Goal: Book appointment/travel/reservation

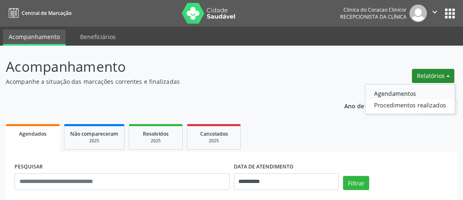
click at [401, 90] on link "Agendamentos" at bounding box center [410, 94] width 89 height 12
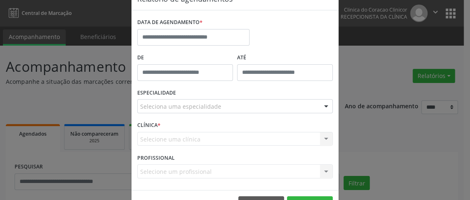
scroll to position [42, 0]
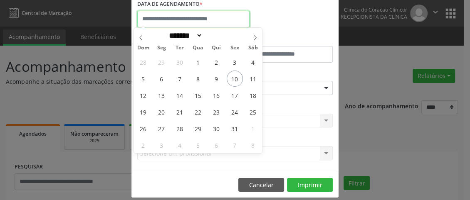
click at [196, 20] on input "text" at bounding box center [193, 19] width 112 height 17
click at [251, 79] on span "11" at bounding box center [253, 79] width 16 height 16
type input "**********"
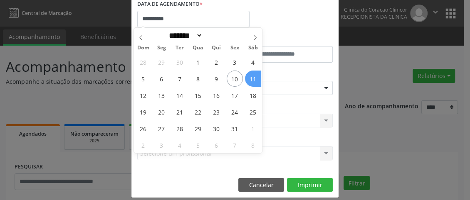
click at [251, 79] on span "11" at bounding box center [253, 79] width 16 height 16
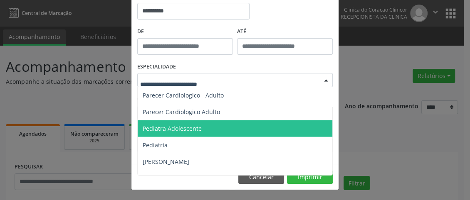
scroll to position [1164, 0]
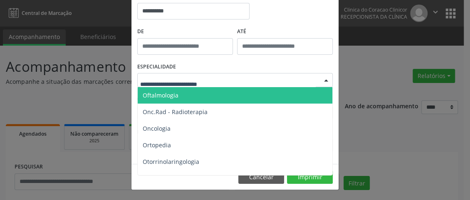
click at [180, 93] on span "Oftalmologia" at bounding box center [236, 95] width 196 height 17
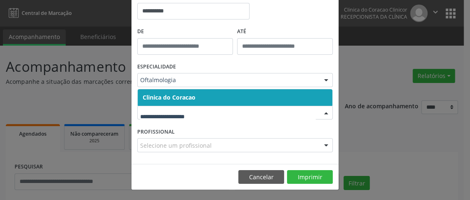
click at [240, 100] on span "Clinica do Coracao" at bounding box center [235, 97] width 195 height 17
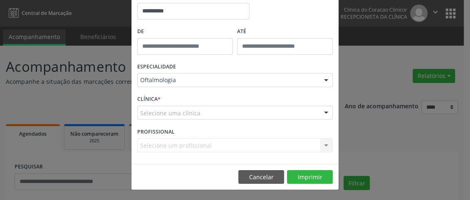
click at [233, 114] on div "Selecione uma clínica" at bounding box center [234, 113] width 195 height 14
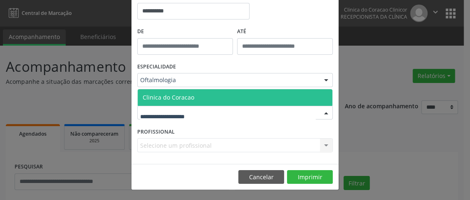
click at [240, 91] on span "Clinica do Coracao" at bounding box center [235, 97] width 195 height 17
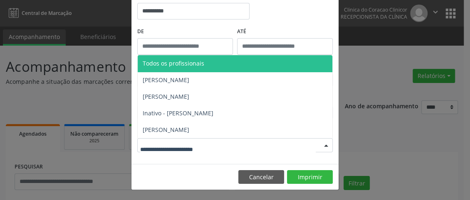
click at [242, 143] on div at bounding box center [234, 145] width 195 height 14
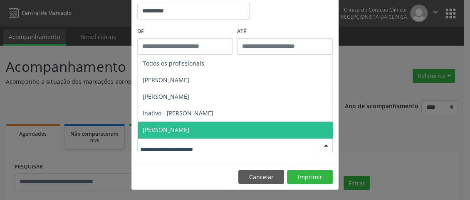
click at [234, 126] on span "[PERSON_NAME]" at bounding box center [235, 130] width 195 height 17
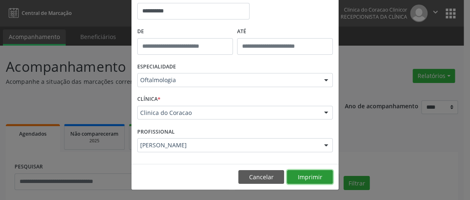
click at [301, 177] on button "Imprimir" at bounding box center [310, 177] width 46 height 14
